Goal: Navigation & Orientation: Find specific page/section

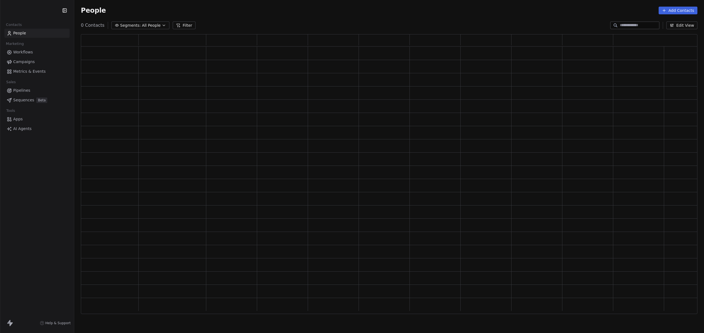
scroll to position [275, 613]
click at [33, 170] on div "D Default Business Contacts People Marketing Workflows Campaigns Metrics & Even…" at bounding box center [37, 166] width 74 height 333
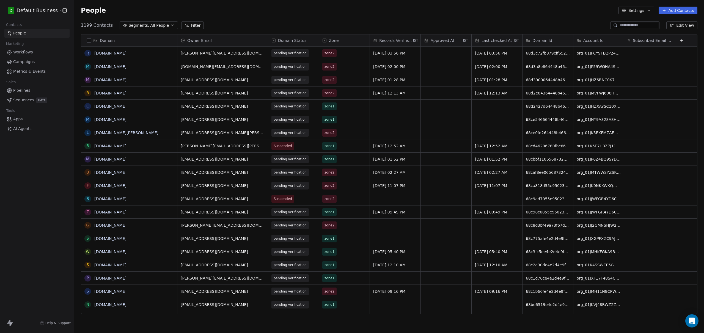
scroll to position [289, 626]
click at [20, 99] on span "Sequences" at bounding box center [23, 100] width 21 height 6
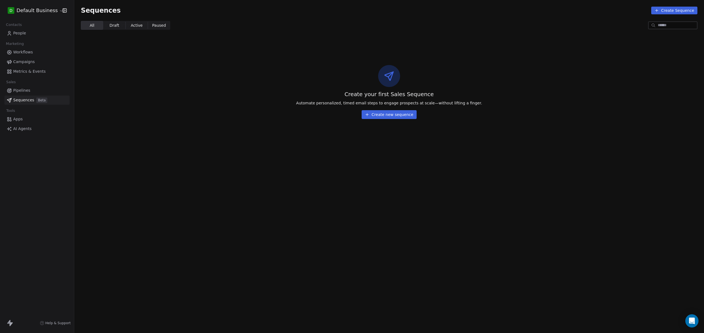
click at [53, 182] on div "D Default Business Contacts People Marketing Workflows Campaigns Metrics & Even…" at bounding box center [37, 166] width 74 height 333
click at [36, 177] on div "D Default Business Contacts People Marketing Workflows Campaigns Metrics & Even…" at bounding box center [37, 166] width 74 height 333
click at [19, 90] on span "Pipelines" at bounding box center [21, 91] width 17 height 6
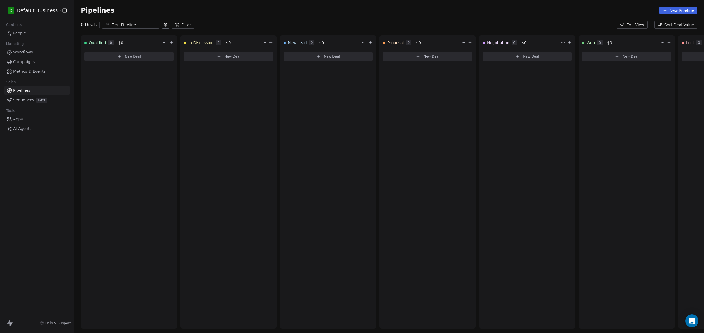
click at [36, 200] on div "D Default Business Contacts People Marketing Workflows Campaigns Metrics & Even…" at bounding box center [37, 166] width 74 height 333
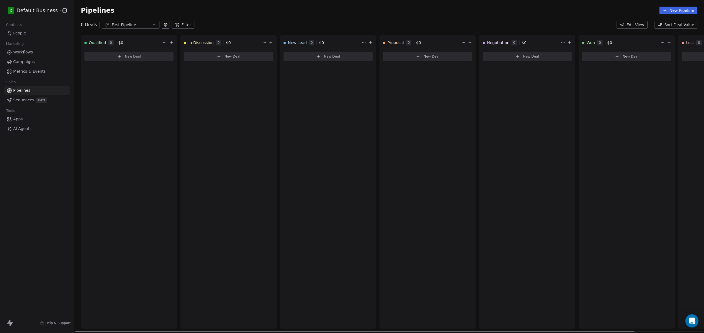
click at [142, 60] on button "New Deal" at bounding box center [128, 56] width 89 height 9
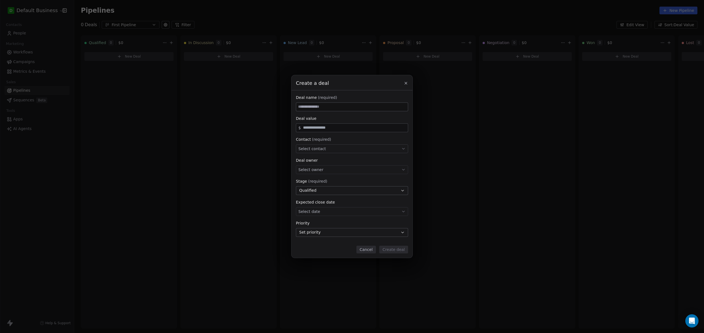
click at [372, 247] on button "Cancel" at bounding box center [367, 249] width 20 height 8
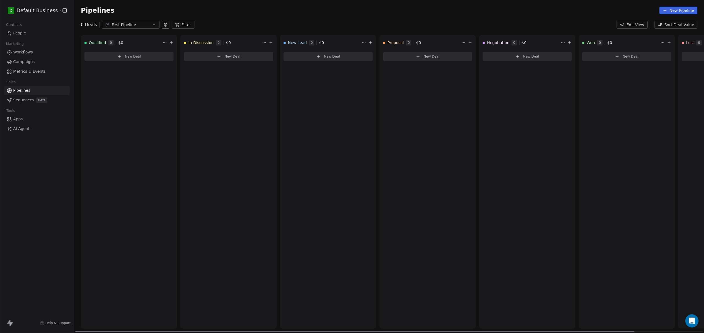
click at [93, 43] on span "Qualified" at bounding box center [97, 43] width 17 height 6
click at [93, 107] on div "Qualified 0 $ 0 New Deal" at bounding box center [129, 181] width 96 height 293
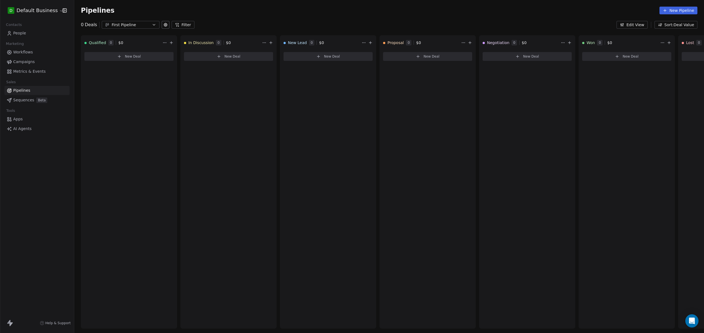
click at [20, 99] on span "Sequences" at bounding box center [23, 100] width 21 height 6
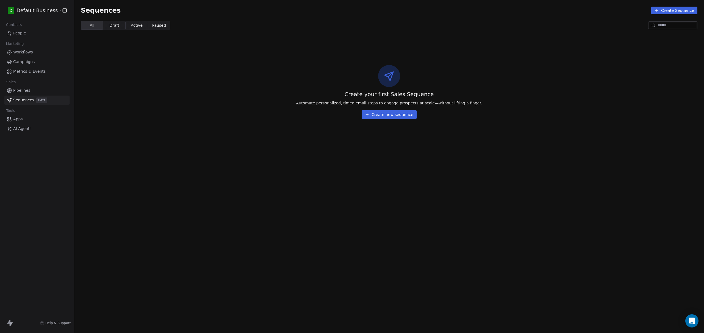
drag, startPoint x: 236, startPoint y: 118, endPoint x: 253, endPoint y: 119, distance: 16.3
click at [236, 119] on div "Create your first Sales Sequence Automate personalized, timed email steps to en…" at bounding box center [389, 91] width 630 height 89
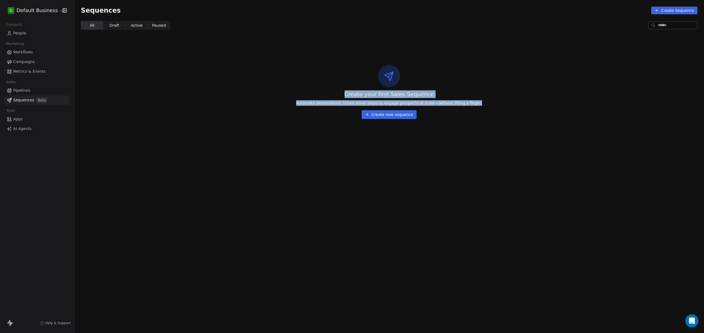
drag, startPoint x: 490, startPoint y: 103, endPoint x: 351, endPoint y: 91, distance: 139.5
click at [351, 91] on div "Create your first Sales Sequence Automate personalized, timed email steps to en…" at bounding box center [389, 91] width 630 height 89
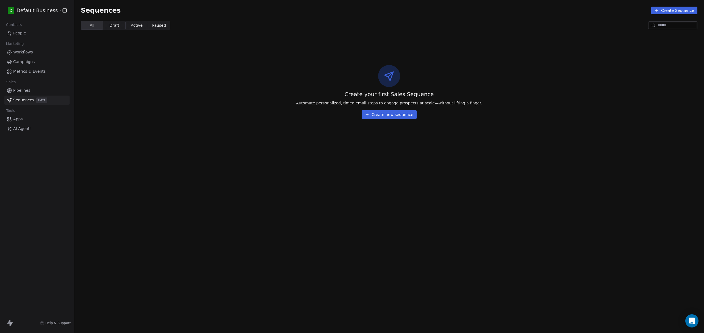
drag, startPoint x: 186, startPoint y: 120, endPoint x: 176, endPoint y: 117, distance: 9.9
click at [186, 120] on div "Create your first Sales Sequence Automate personalized, timed email steps to en…" at bounding box center [389, 91] width 630 height 89
click at [110, 25] on span "Draft" at bounding box center [115, 26] width 10 height 6
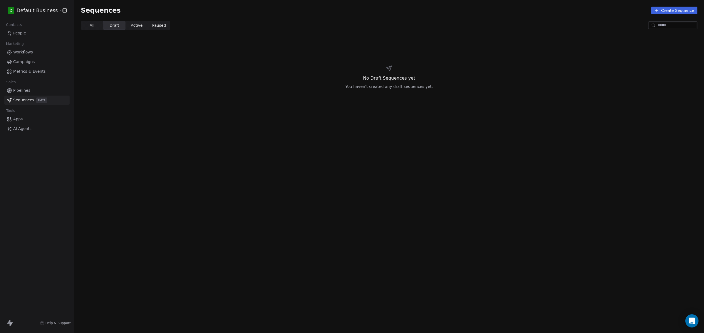
click at [139, 25] on span "Active" at bounding box center [137, 26] width 12 height 6
click at [156, 26] on span "Paused" at bounding box center [159, 26] width 14 height 6
click at [126, 25] on span "Active Active" at bounding box center [136, 25] width 22 height 9
click at [106, 24] on span "Draft Draft" at bounding box center [114, 25] width 22 height 9
click at [96, 24] on span "All All" at bounding box center [92, 25] width 22 height 9
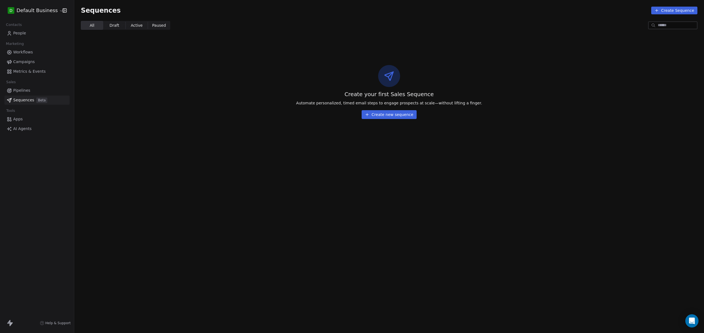
click at [108, 85] on div "Create your first Sales Sequence Automate personalized, timed email steps to en…" at bounding box center [389, 91] width 630 height 89
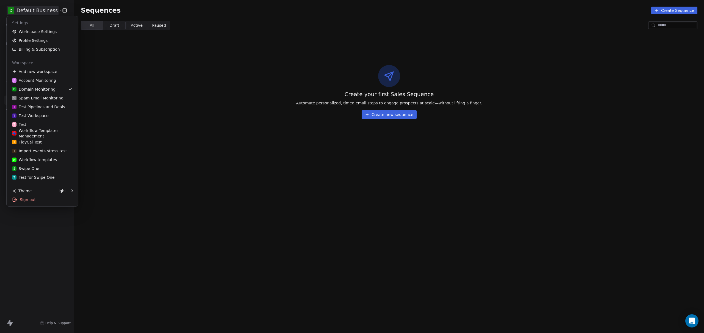
click at [30, 10] on html "D Default Business Contacts People Marketing Workflows Campaigns Metrics & Even…" at bounding box center [352, 166] width 704 height 333
click at [32, 80] on div "A Account Monitoring" at bounding box center [34, 81] width 44 height 6
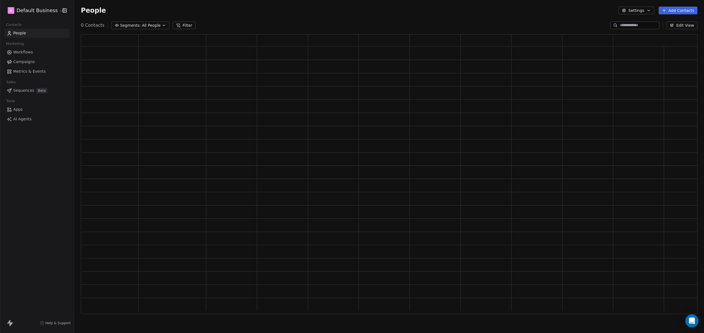
scroll to position [275, 613]
click at [20, 90] on span "Sequences" at bounding box center [23, 91] width 21 height 6
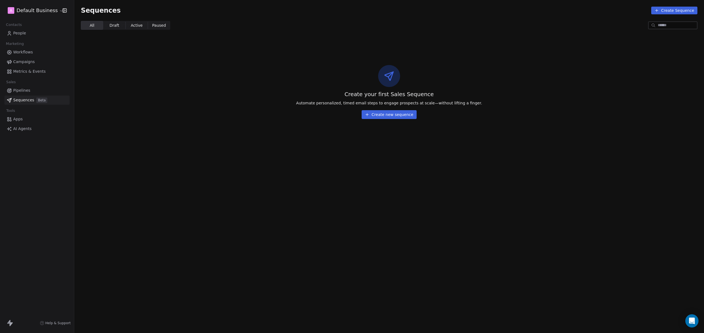
click at [35, 7] on html "A Default Business Contacts People Marketing Workflows Campaigns Metrics & Even…" at bounding box center [352, 166] width 704 height 333
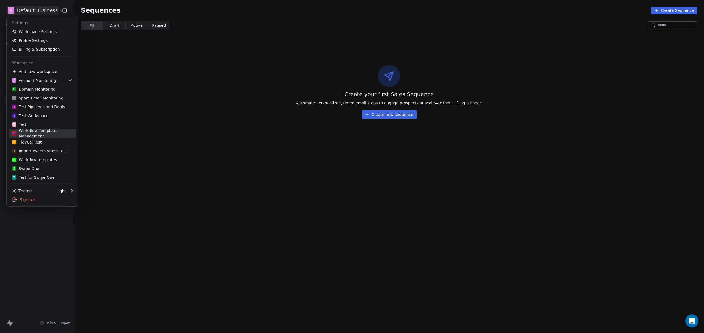
click at [37, 132] on div "Workfflow Templates Management" at bounding box center [42, 133] width 61 height 11
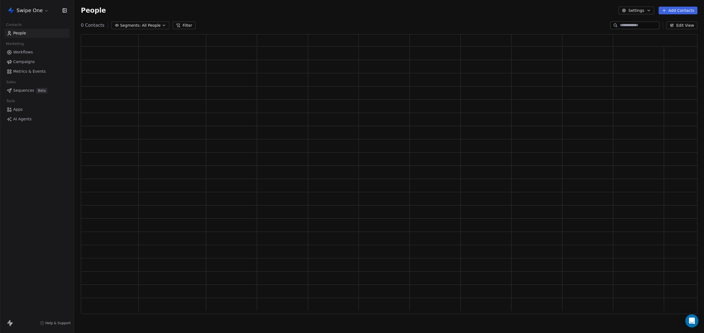
scroll to position [275, 613]
click at [23, 100] on span "Sequences" at bounding box center [23, 100] width 21 height 6
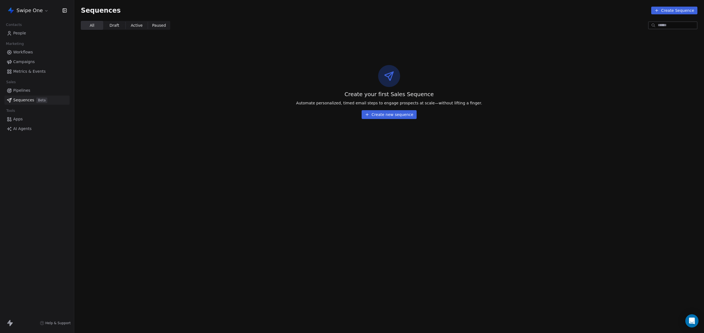
click at [146, 91] on div "Create your first Sales Sequence Automate personalized, timed email steps to en…" at bounding box center [389, 91] width 630 height 89
click at [36, 9] on html "Swipe One Contacts People Marketing Workflows Campaigns Metrics & Events Sales …" at bounding box center [352, 166] width 704 height 333
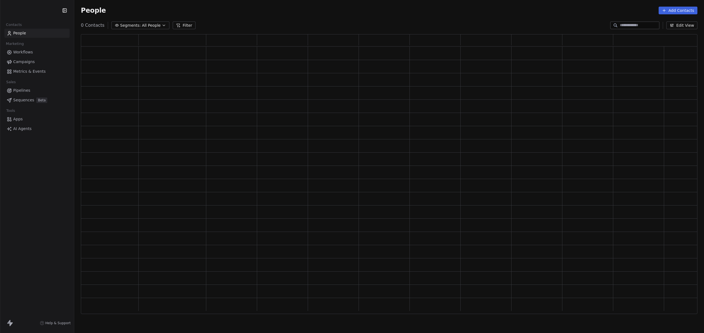
scroll to position [275, 613]
